Goal: Transaction & Acquisition: Purchase product/service

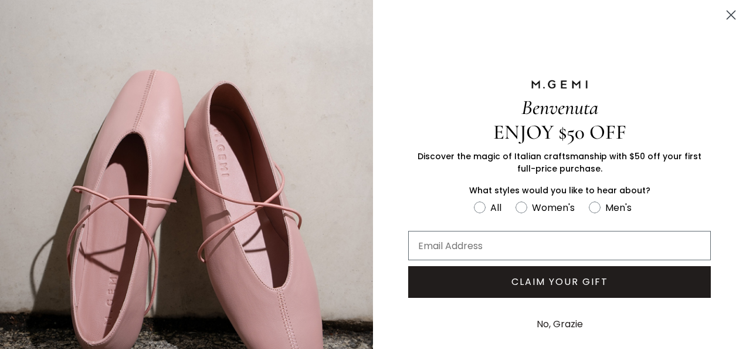
click at [722, 14] on circle "Close dialog" at bounding box center [731, 14] width 19 height 19
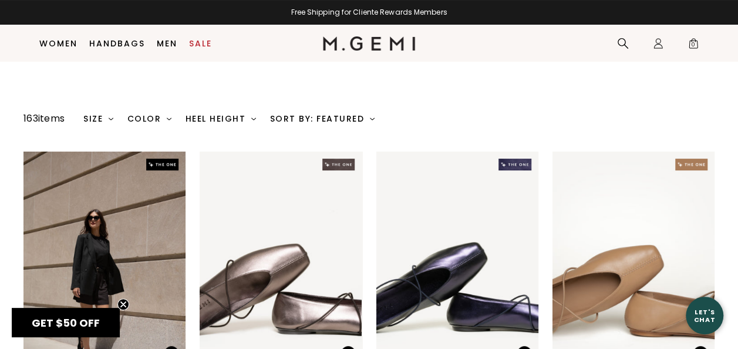
scroll to position [72, 0]
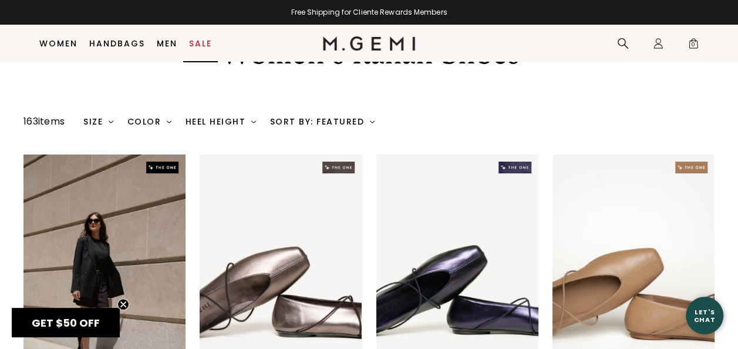
click at [202, 42] on link "Sale" at bounding box center [200, 43] width 23 height 9
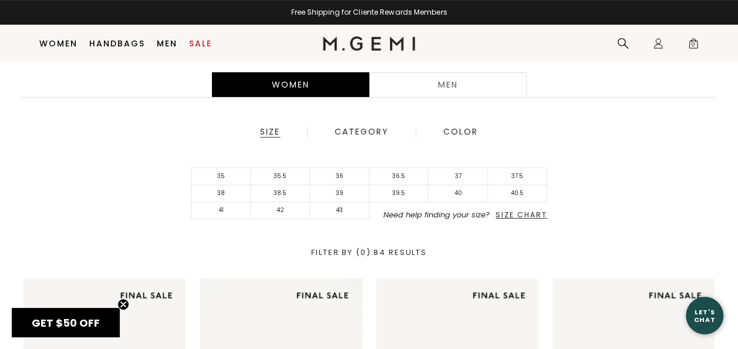
click at [522, 211] on span "Size Chart" at bounding box center [521, 214] width 52 height 10
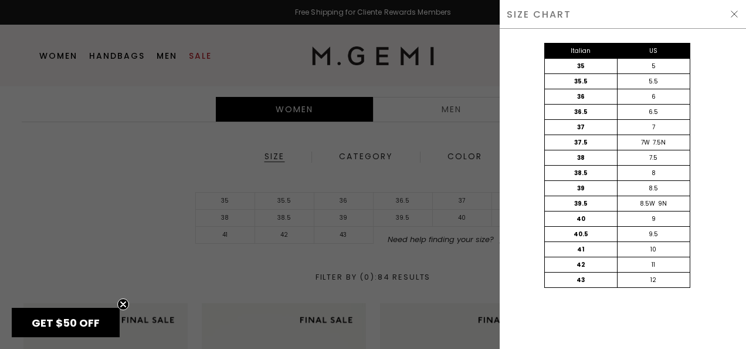
click at [44, 187] on div at bounding box center [373, 174] width 746 height 349
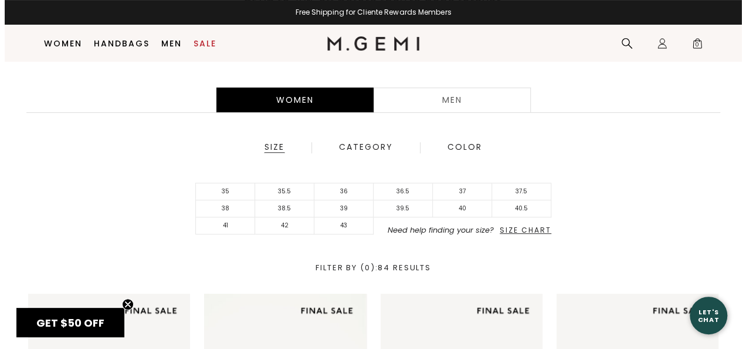
scroll to position [177, 0]
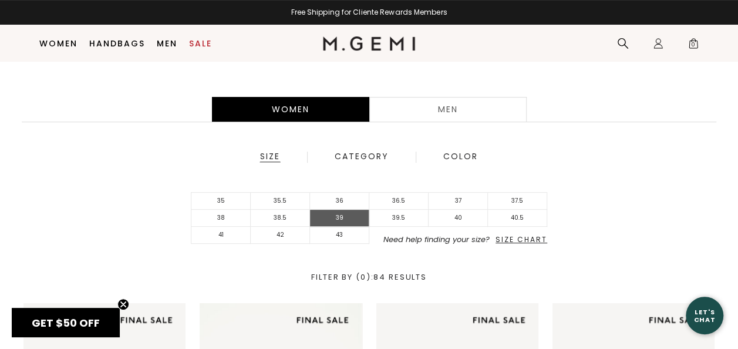
click at [334, 218] on li "39" at bounding box center [339, 217] width 59 height 17
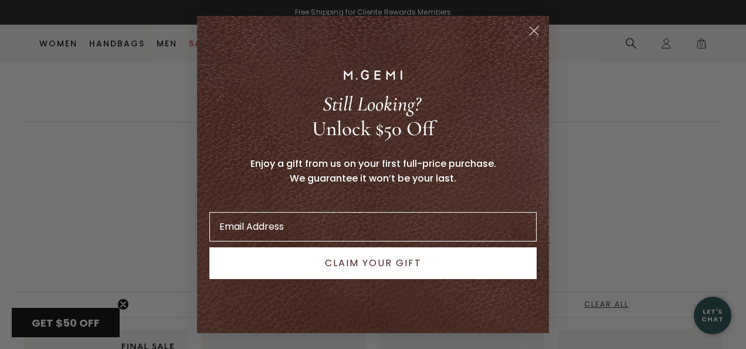
click at [539, 30] on circle "Close dialog" at bounding box center [534, 30] width 19 height 19
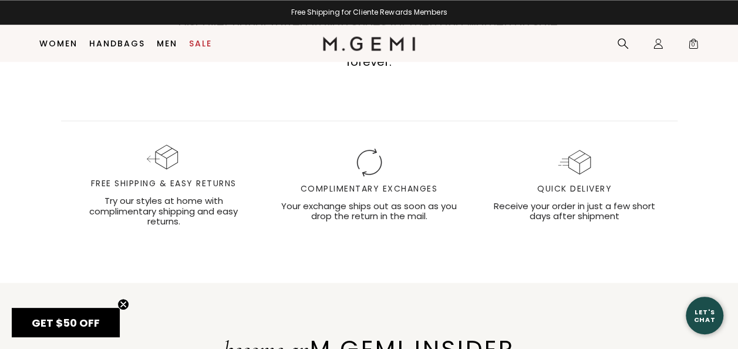
scroll to position [3108, 0]
